Goal: Navigation & Orientation: Find specific page/section

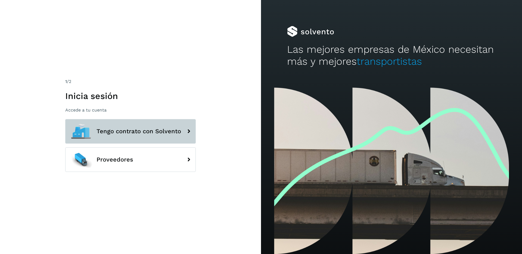
click at [115, 136] on button "Tengo contrato con Solvento" at bounding box center [130, 131] width 131 height 24
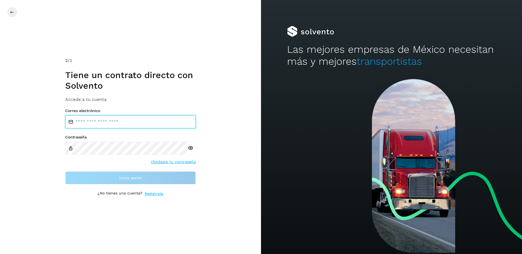
click at [104, 121] on input "email" at bounding box center [130, 121] width 131 height 13
type input "**********"
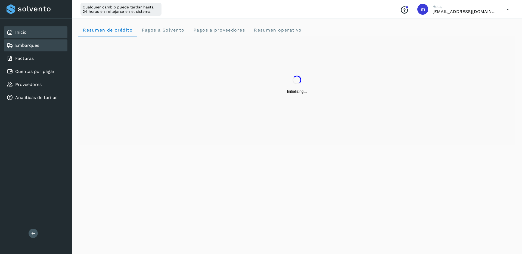
click at [33, 48] on div "Embarques" at bounding box center [23, 45] width 33 height 7
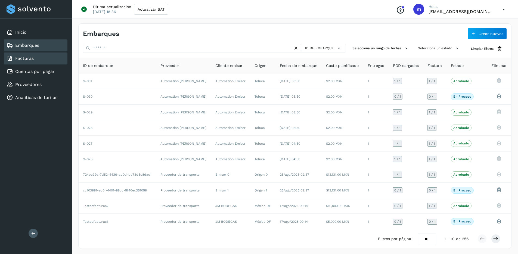
click at [22, 58] on link "Facturas" at bounding box center [24, 58] width 18 height 5
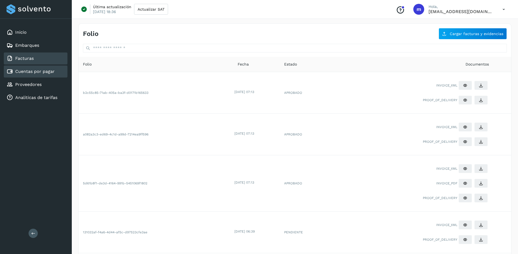
click at [25, 73] on link "Cuentas por pagar" at bounding box center [34, 71] width 39 height 5
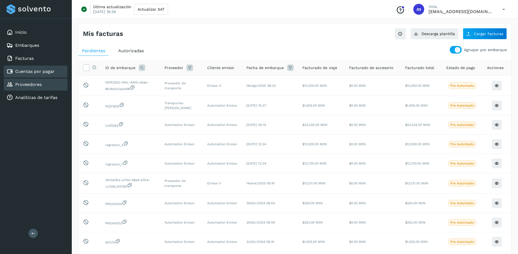
click at [31, 84] on link "Proveedores" at bounding box center [28, 84] width 26 height 5
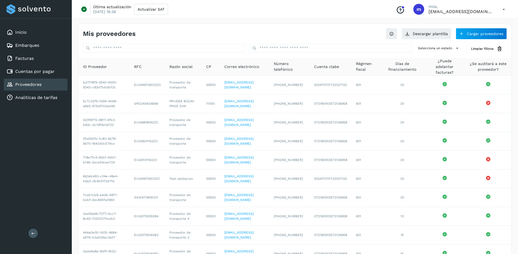
click at [505, 8] on icon at bounding box center [503, 9] width 11 height 11
click at [464, 38] on div "Cerrar sesión" at bounding box center [476, 35] width 65 height 10
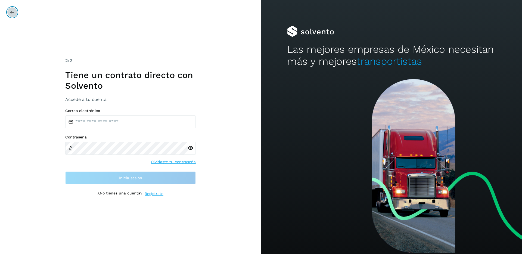
click at [12, 12] on icon at bounding box center [12, 12] width 4 height 4
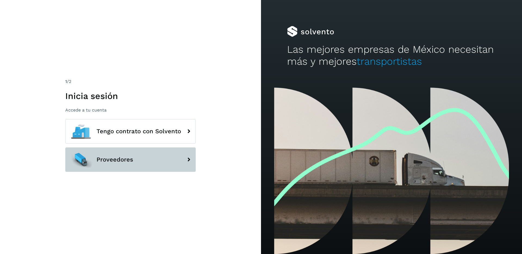
click at [100, 160] on span "Proveedores" at bounding box center [115, 159] width 37 height 7
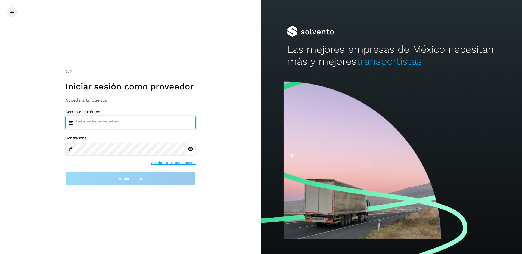
click at [113, 121] on input "email" at bounding box center [130, 122] width 131 height 13
type input "**********"
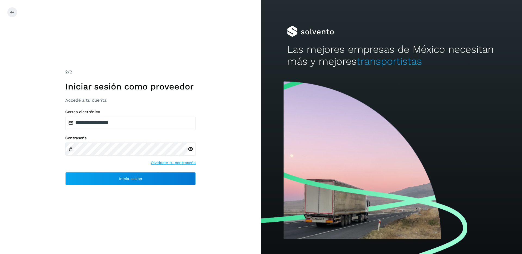
click at [188, 149] on icon at bounding box center [191, 149] width 6 height 6
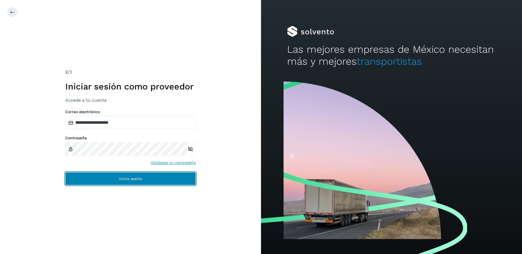
click at [102, 177] on button "Inicia sesión" at bounding box center [130, 178] width 131 height 13
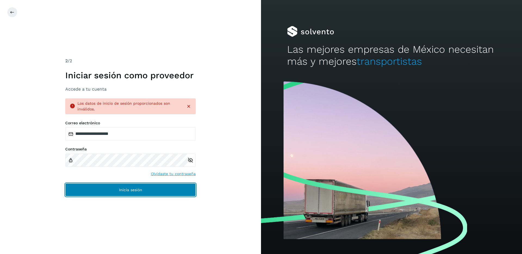
click at [90, 189] on button "Inicia sesión" at bounding box center [130, 189] width 131 height 13
